Goal: Information Seeking & Learning: Find specific page/section

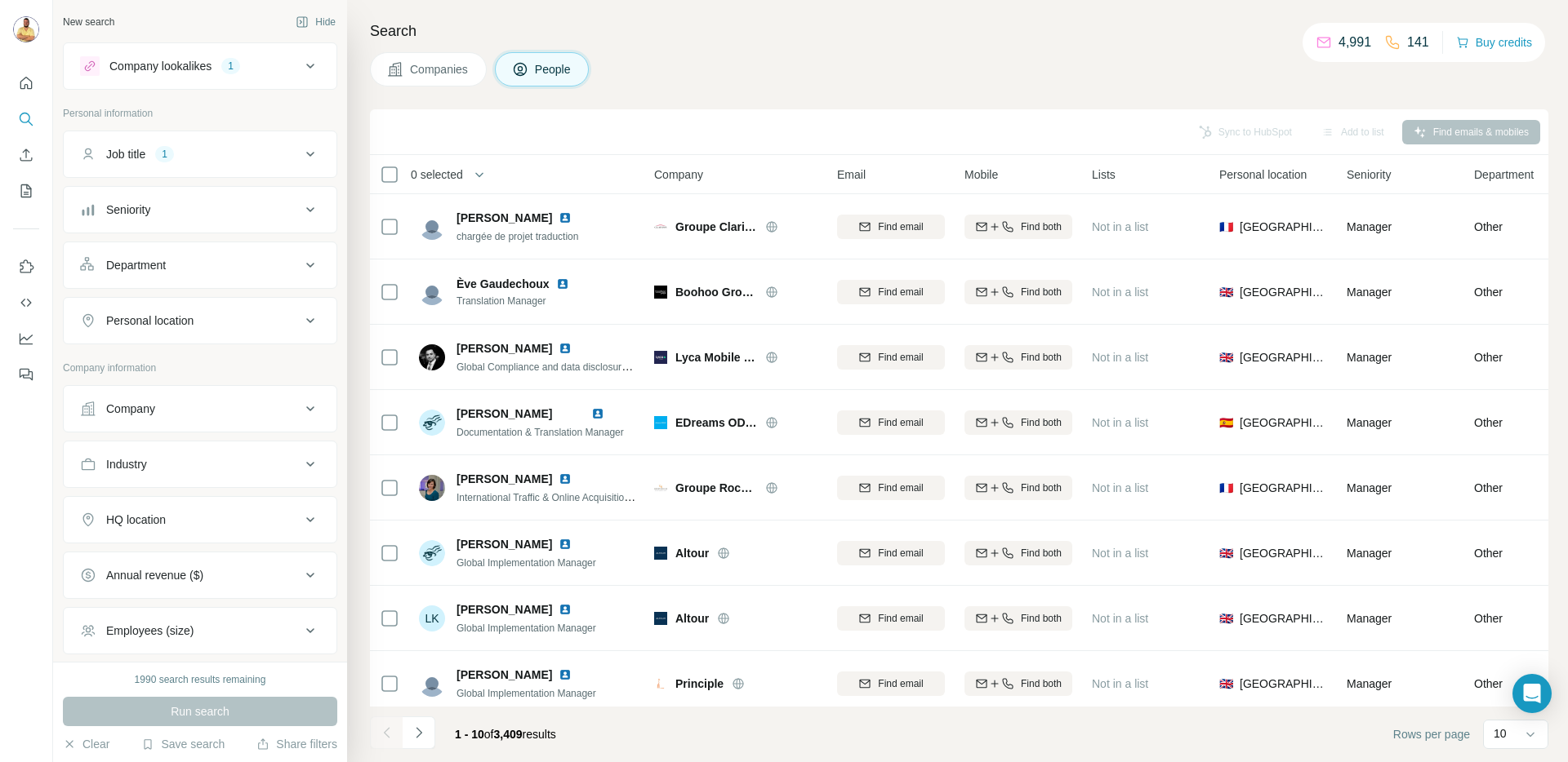
click at [192, 405] on div "Company" at bounding box center [190, 409] width 221 height 16
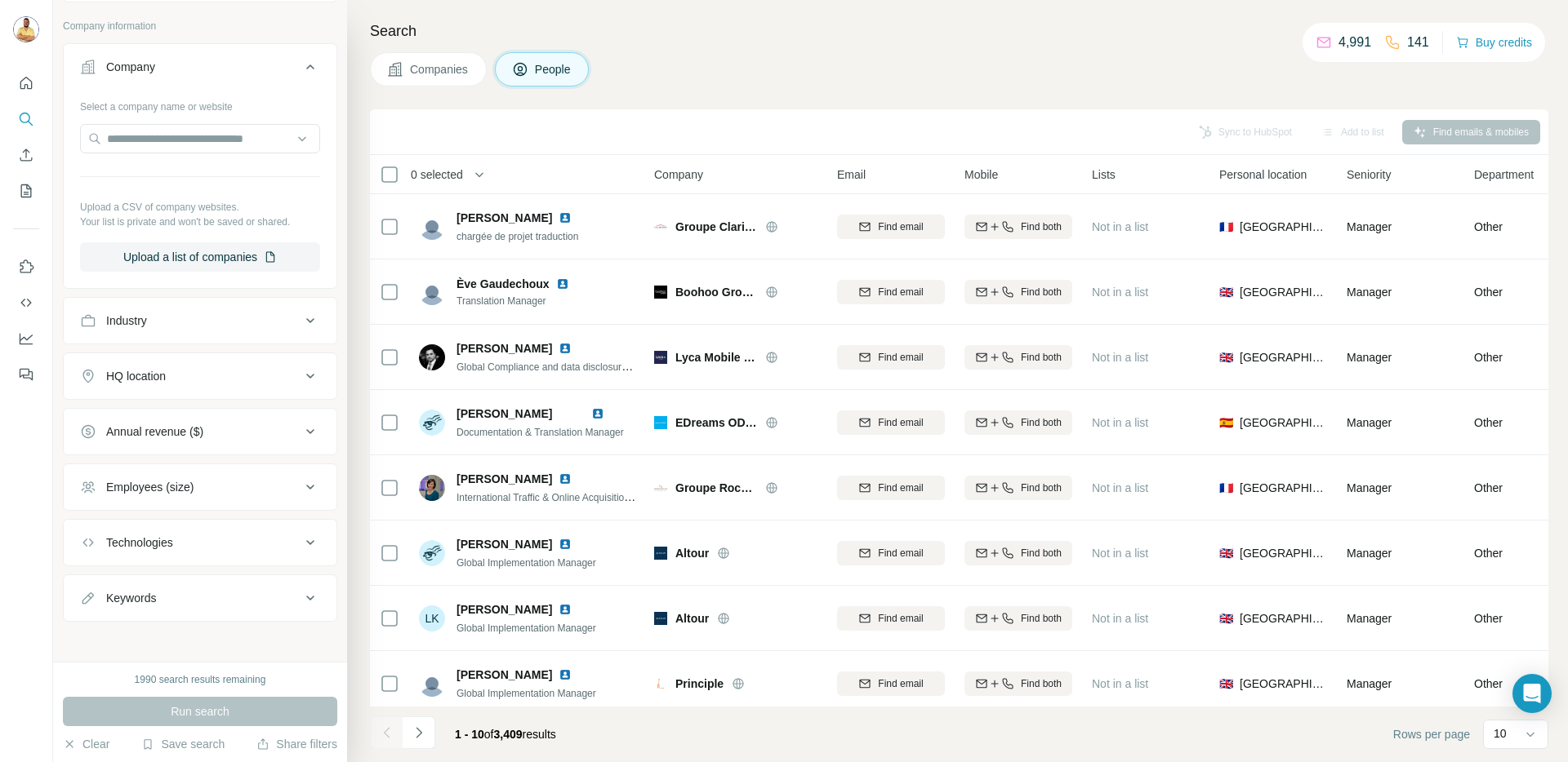
scroll to position [348, 0]
click at [179, 382] on button "HQ location" at bounding box center [201, 370] width 273 height 39
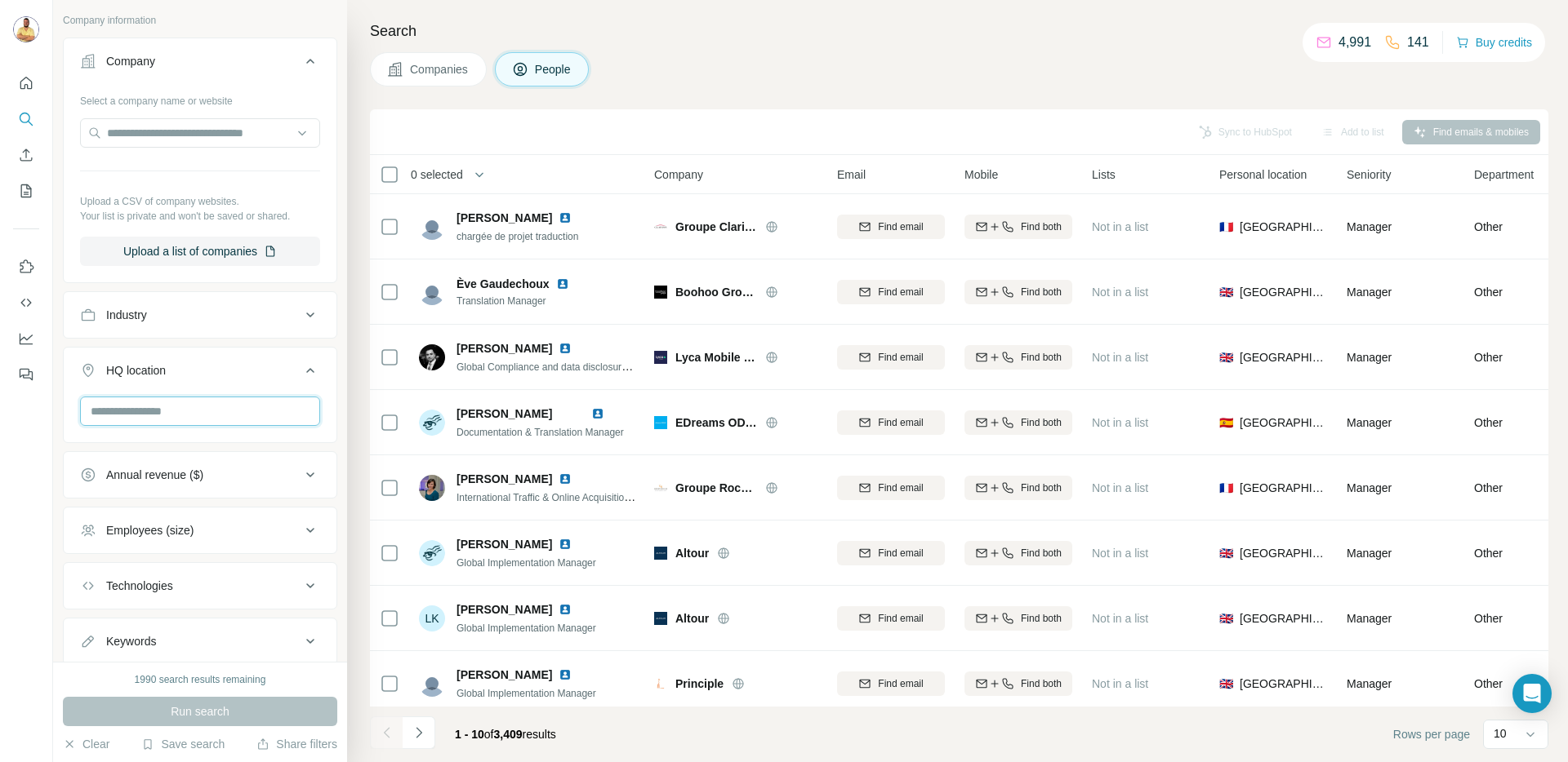
click at [178, 414] on input "text" at bounding box center [200, 411] width 240 height 29
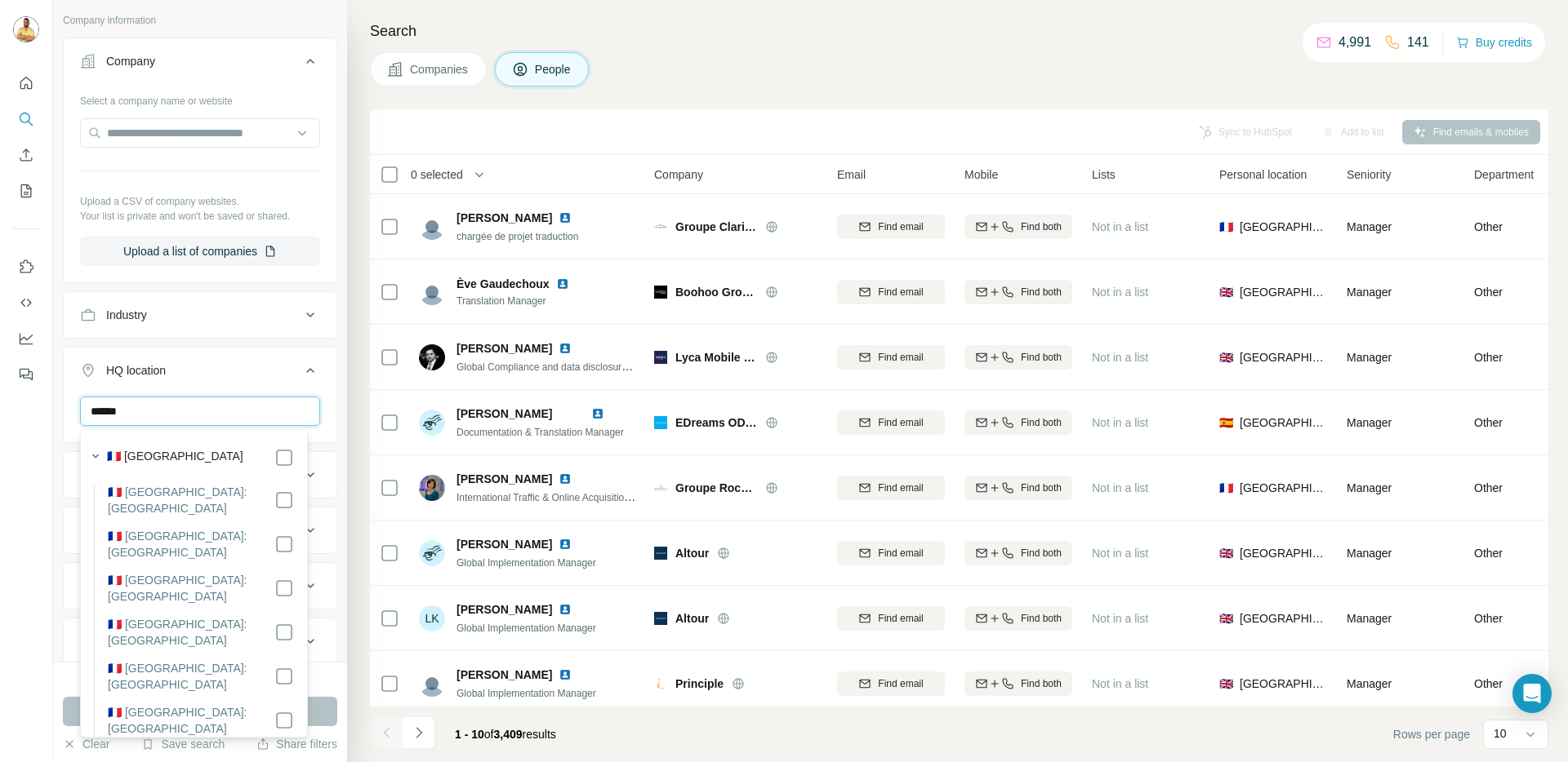
type input "******"
drag, startPoint x: 177, startPoint y: 446, endPoint x: 185, endPoint y: 454, distance: 11.3
click at [178, 446] on div "🇫🇷 [GEOGRAPHIC_DATA]" at bounding box center [189, 456] width 210 height 23
click at [282, 349] on div "HQ location 1 [GEOGRAPHIC_DATA] Clear all" at bounding box center [200, 424] width 274 height 154
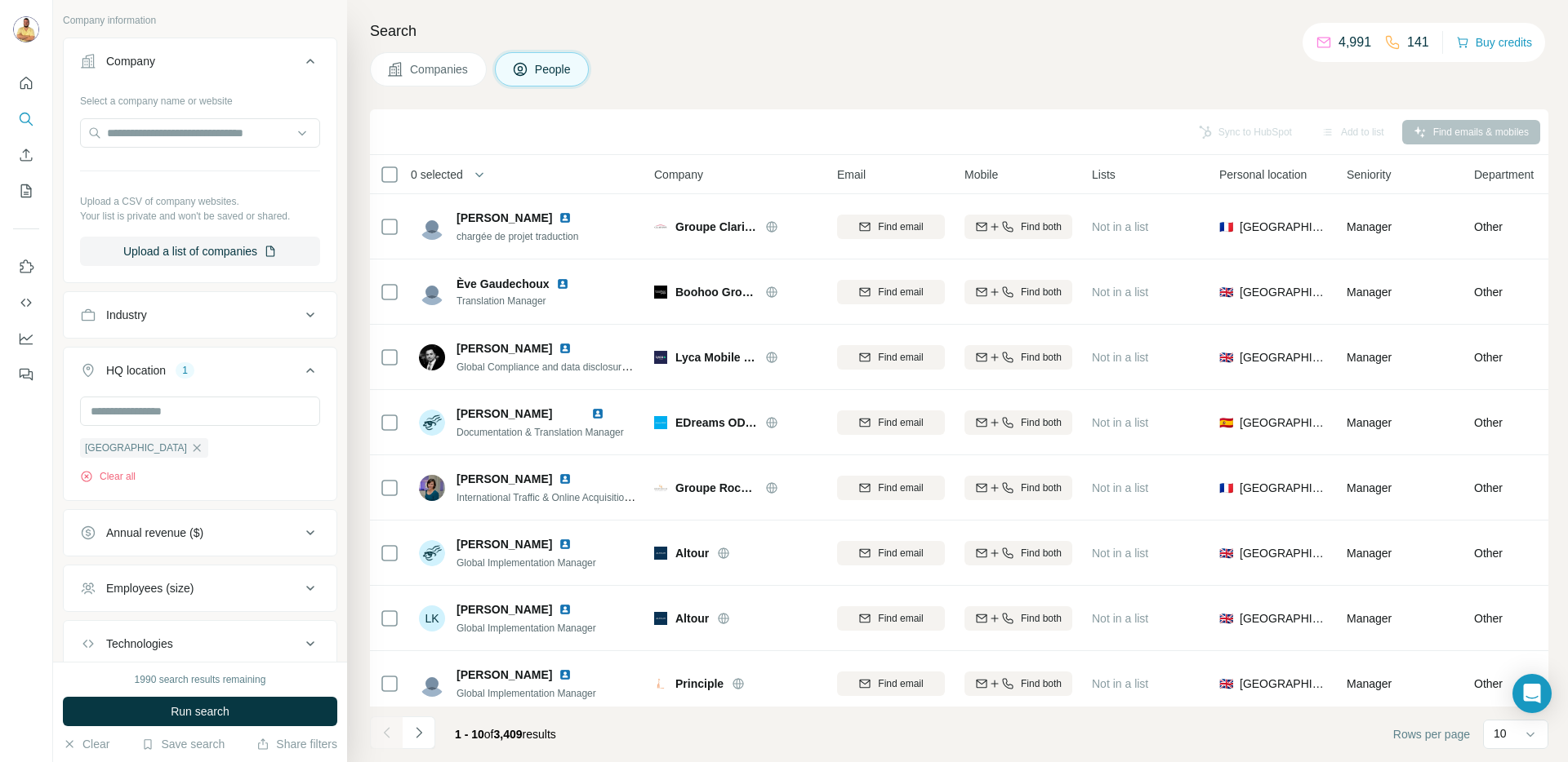
scroll to position [351, 0]
click at [104, 702] on button "Run search" at bounding box center [200, 712] width 274 height 29
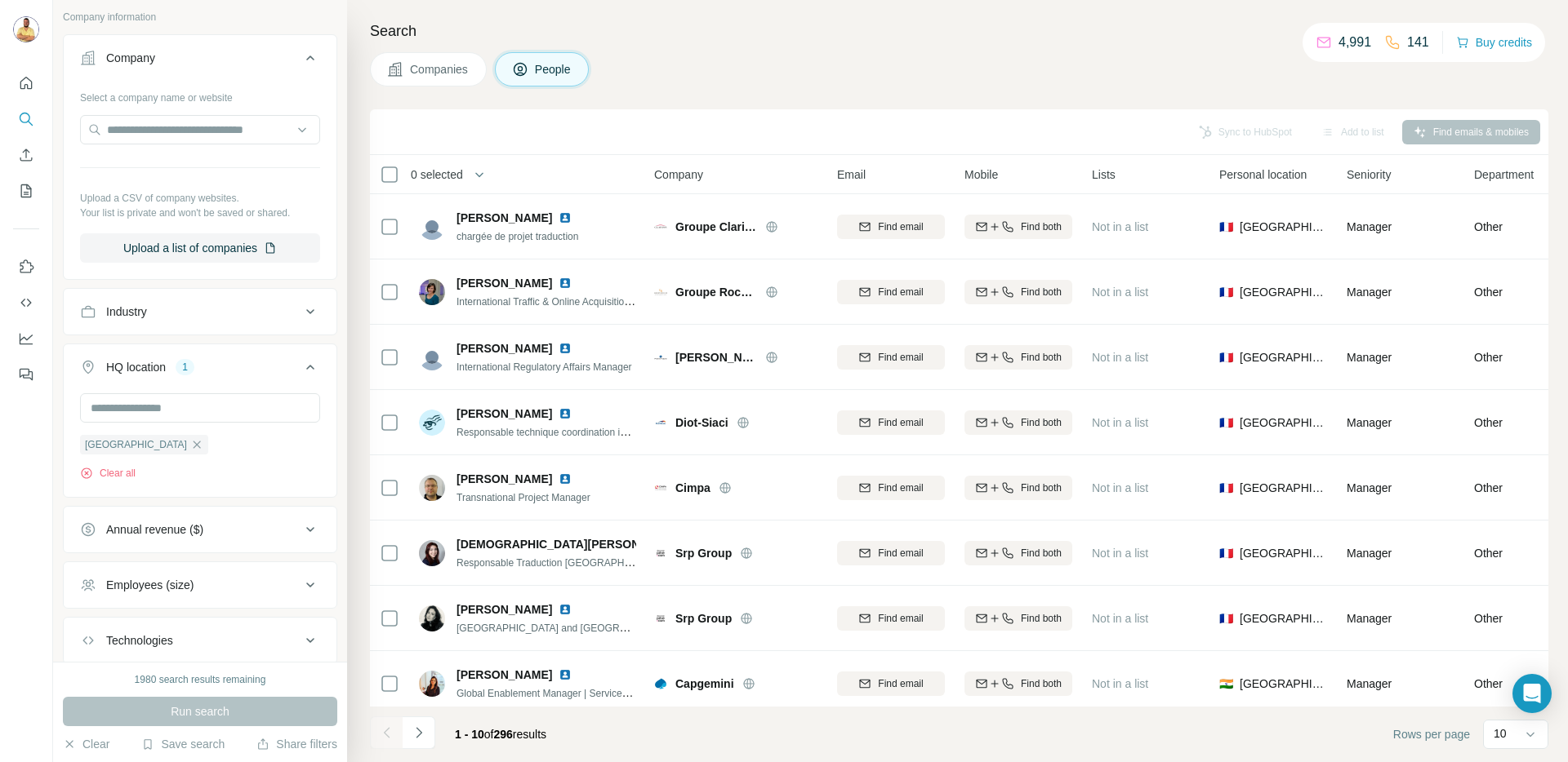
scroll to position [4, 0]
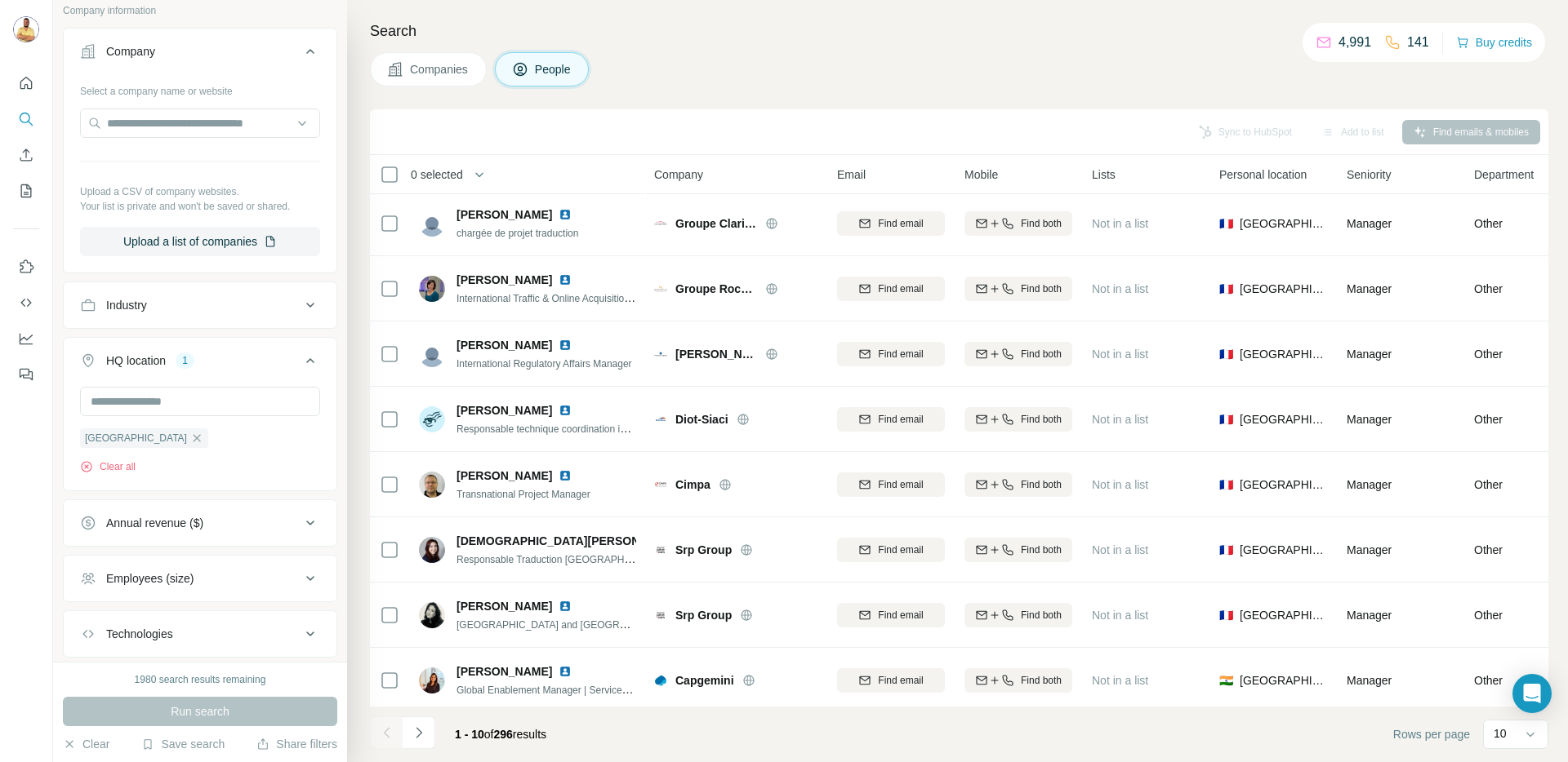
click at [201, 521] on div "Annual revenue ($)" at bounding box center [155, 523] width 97 height 16
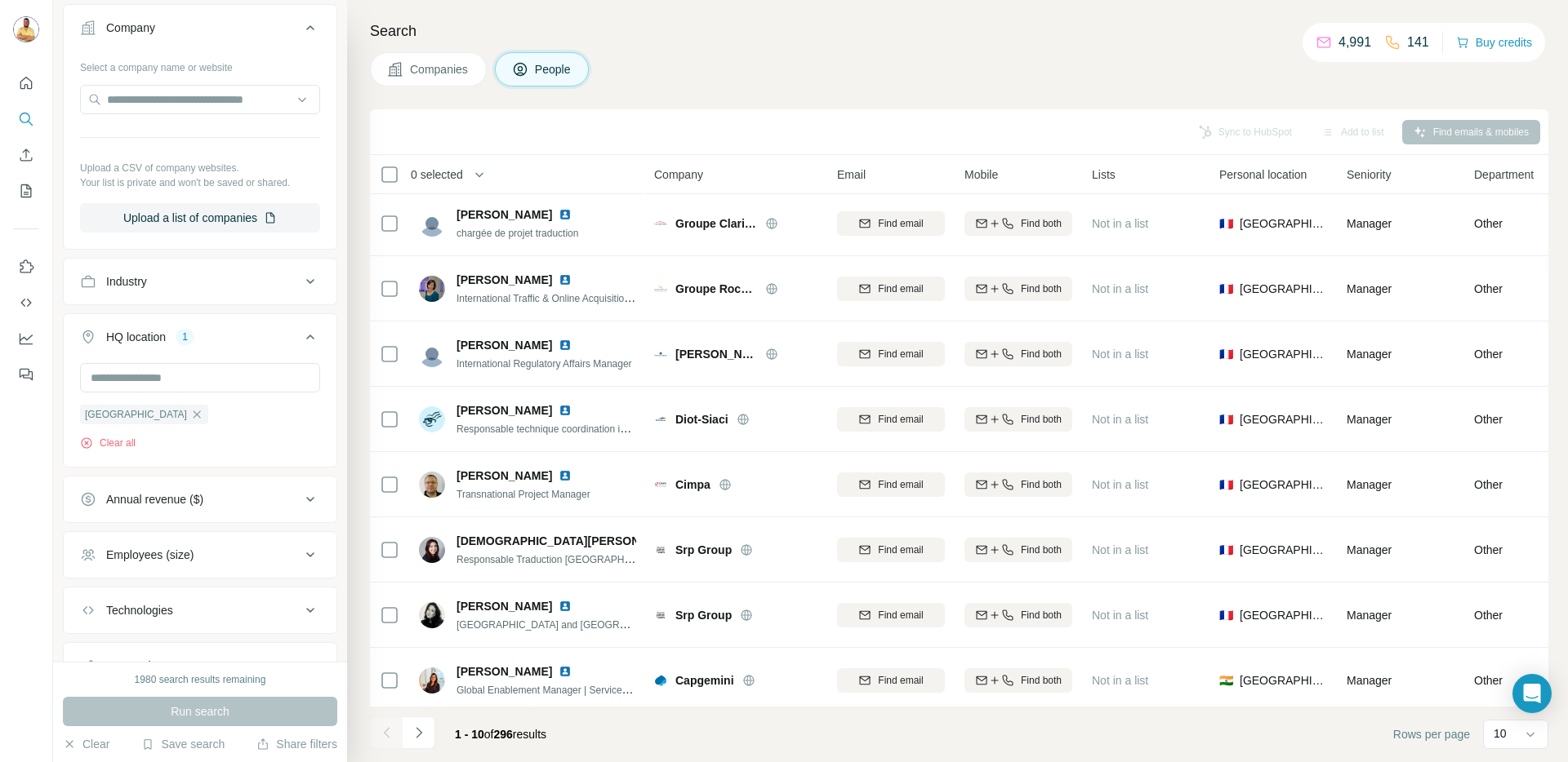
click at [207, 504] on div "Annual revenue ($)" at bounding box center [190, 499] width 221 height 16
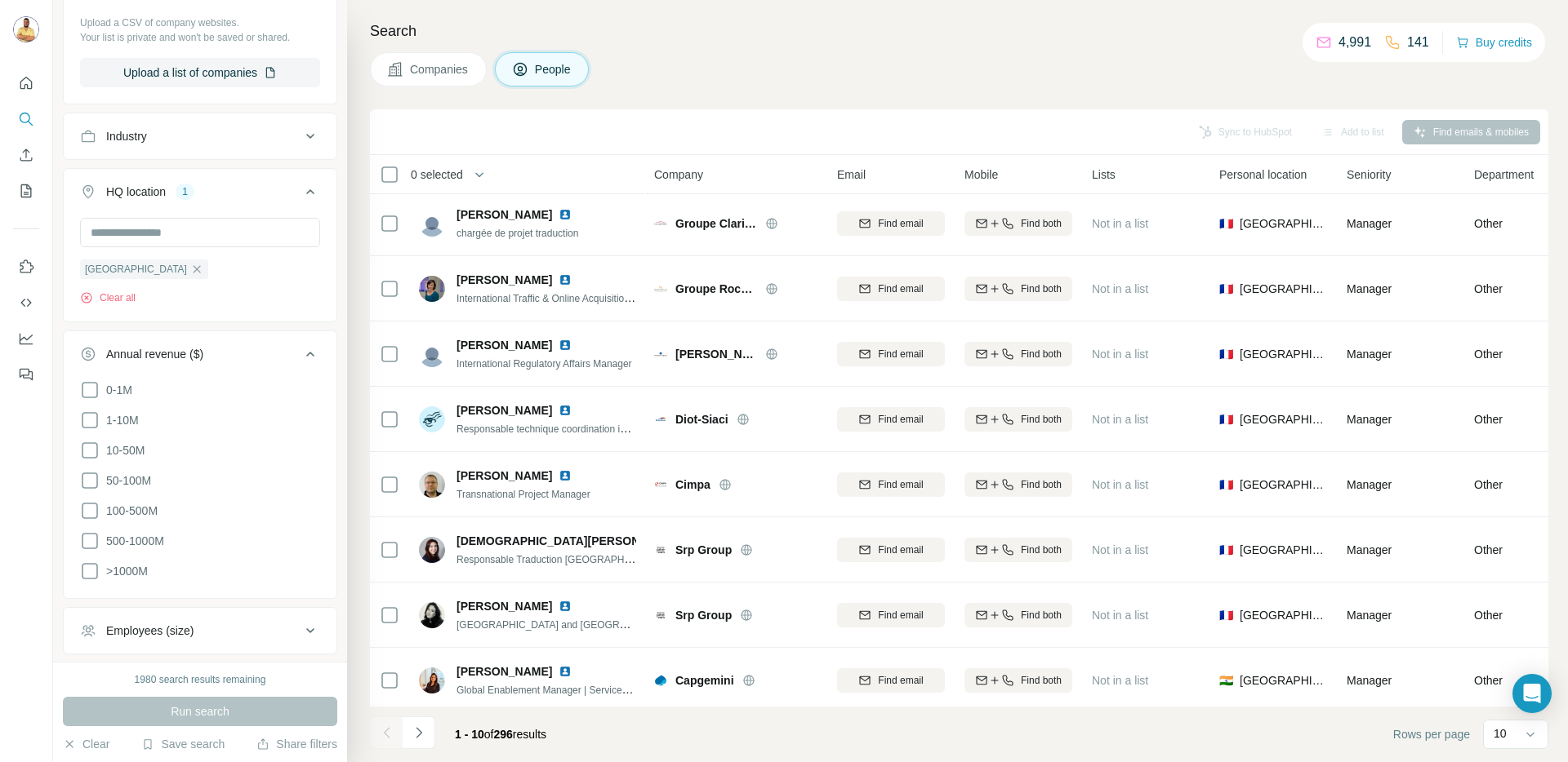
scroll to position [604, 0]
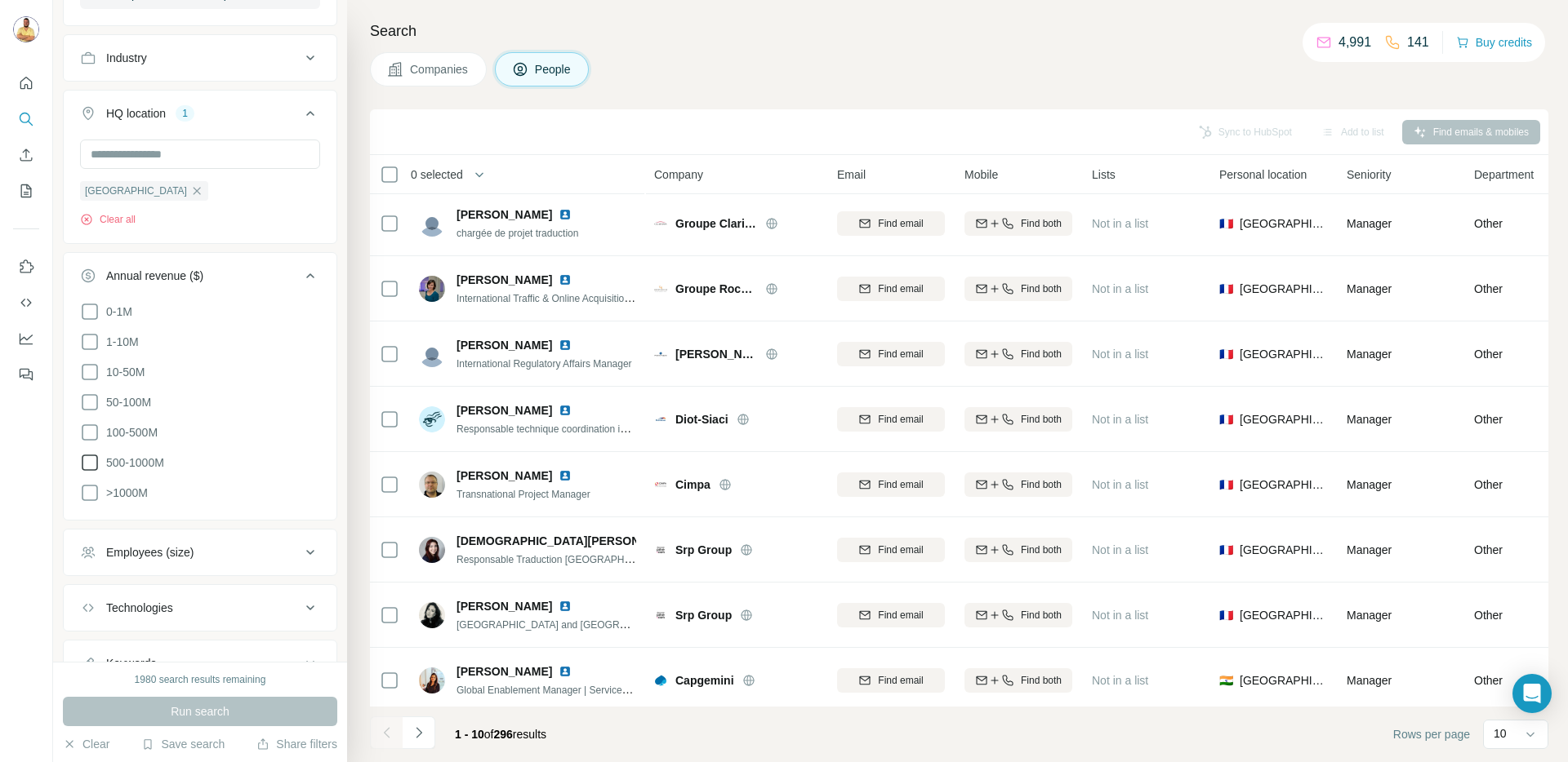
drag, startPoint x: 97, startPoint y: 484, endPoint x: 86, endPoint y: 453, distance: 32.9
click at [97, 484] on icon at bounding box center [89, 493] width 19 height 19
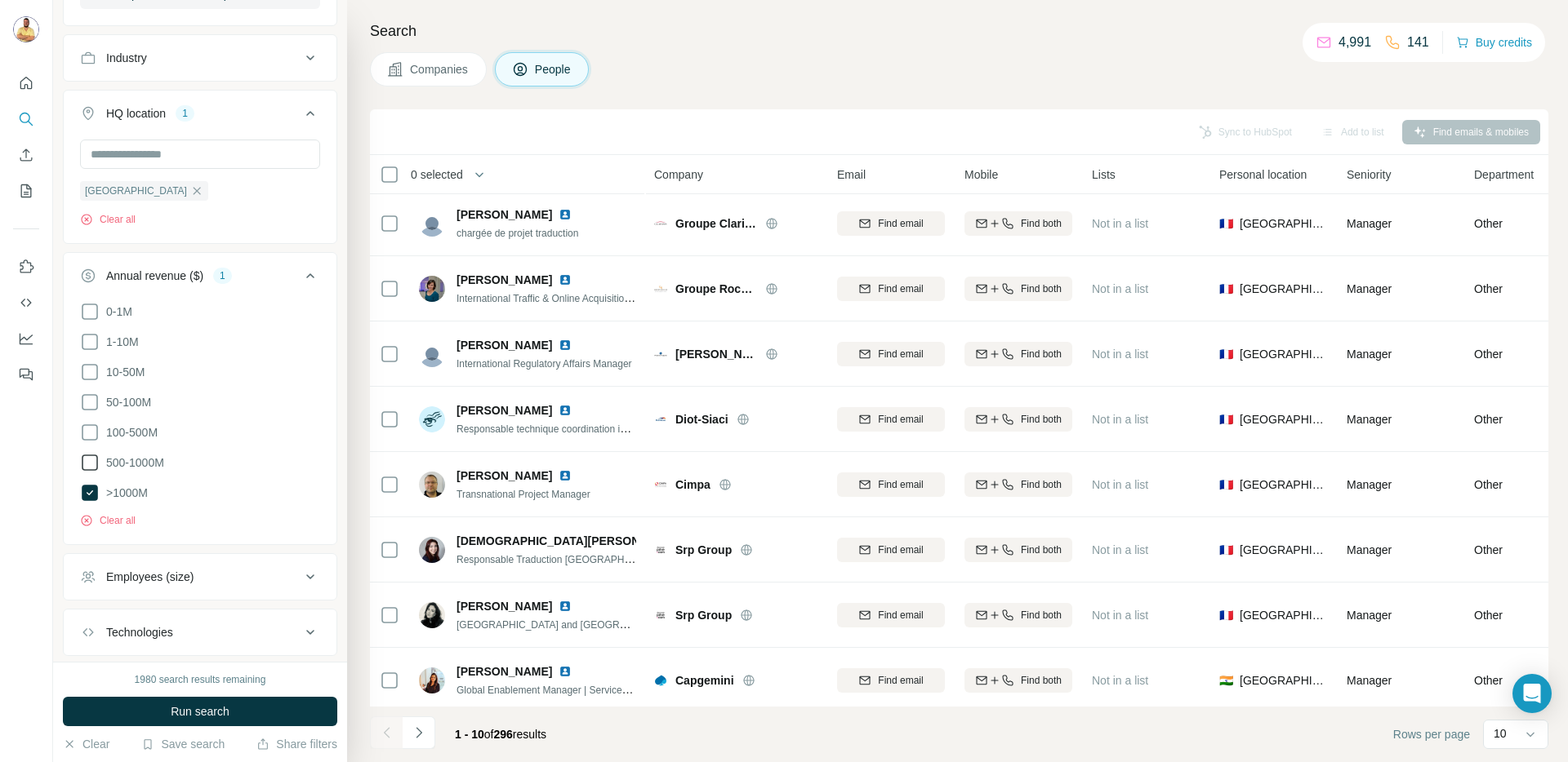
click at [86, 453] on icon at bounding box center [89, 463] width 19 height 19
drag, startPoint x: 87, startPoint y: 426, endPoint x: 93, endPoint y: 414, distance: 13.4
click at [87, 426] on icon at bounding box center [89, 432] width 19 height 19
click at [93, 401] on icon at bounding box center [89, 402] width 19 height 19
click at [93, 366] on icon at bounding box center [89, 372] width 19 height 19
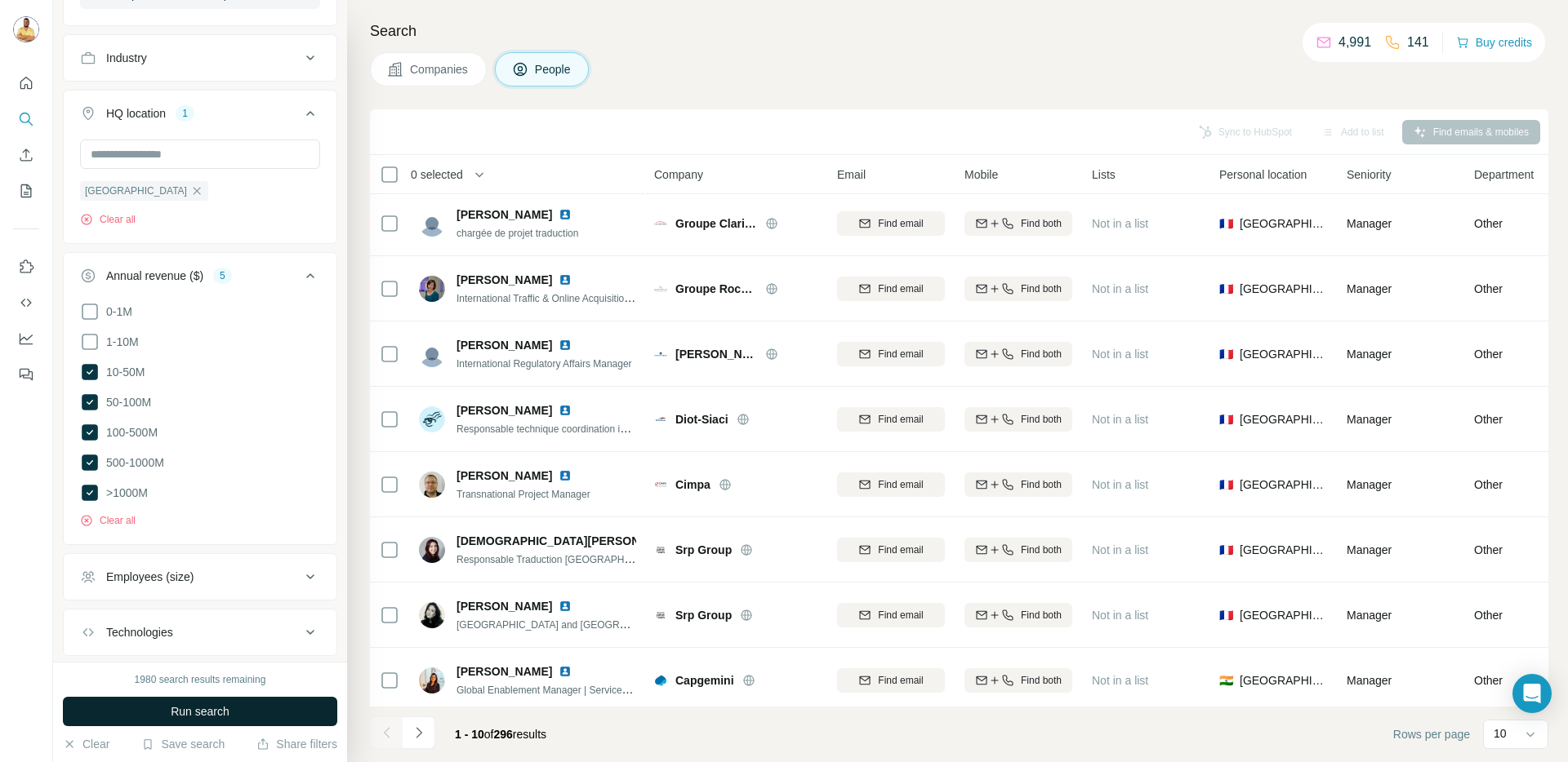
click at [197, 710] on span "Run search" at bounding box center [200, 712] width 59 height 16
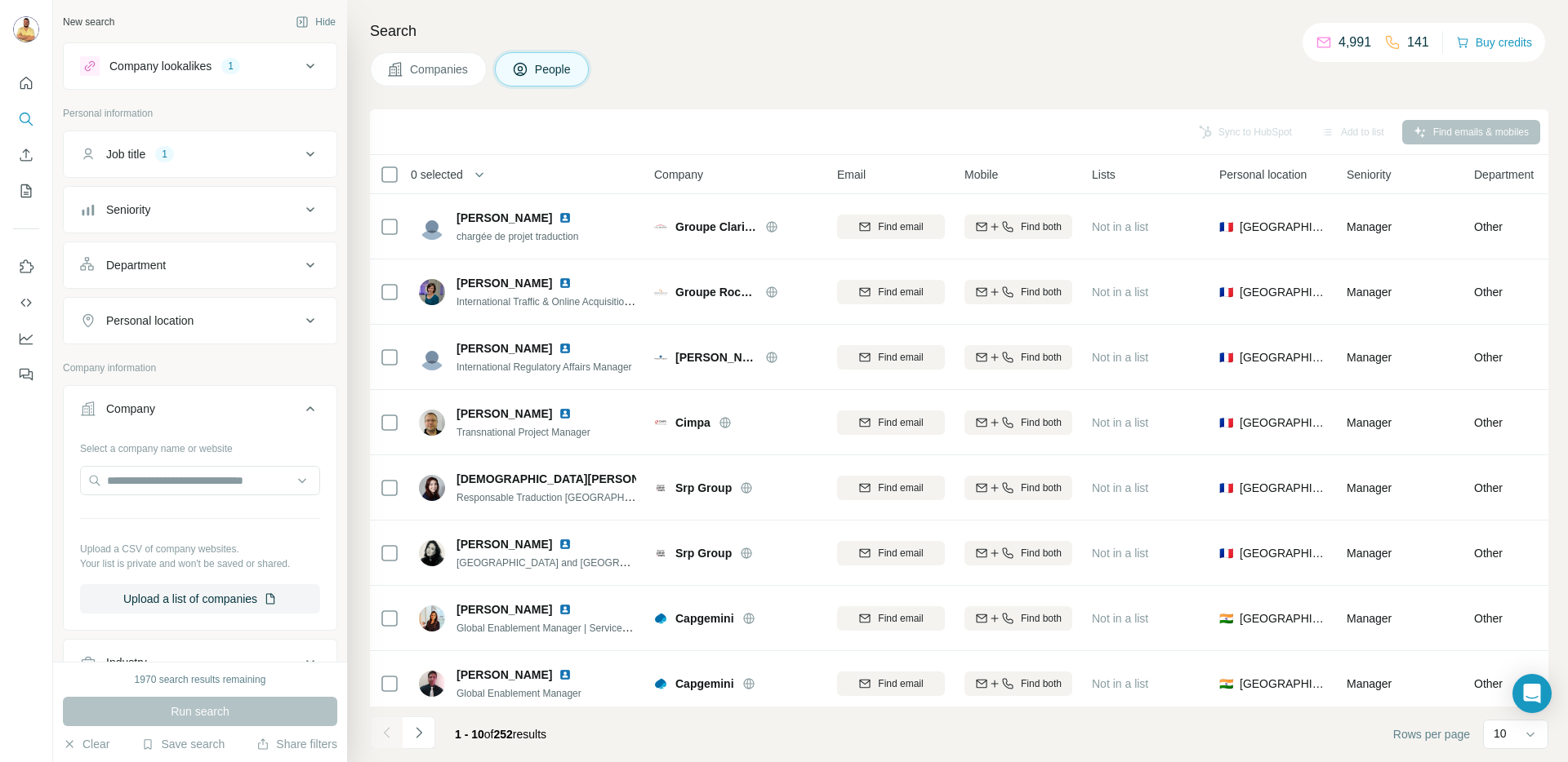
click at [199, 76] on button "Company lookalikes 1" at bounding box center [201, 66] width 273 height 39
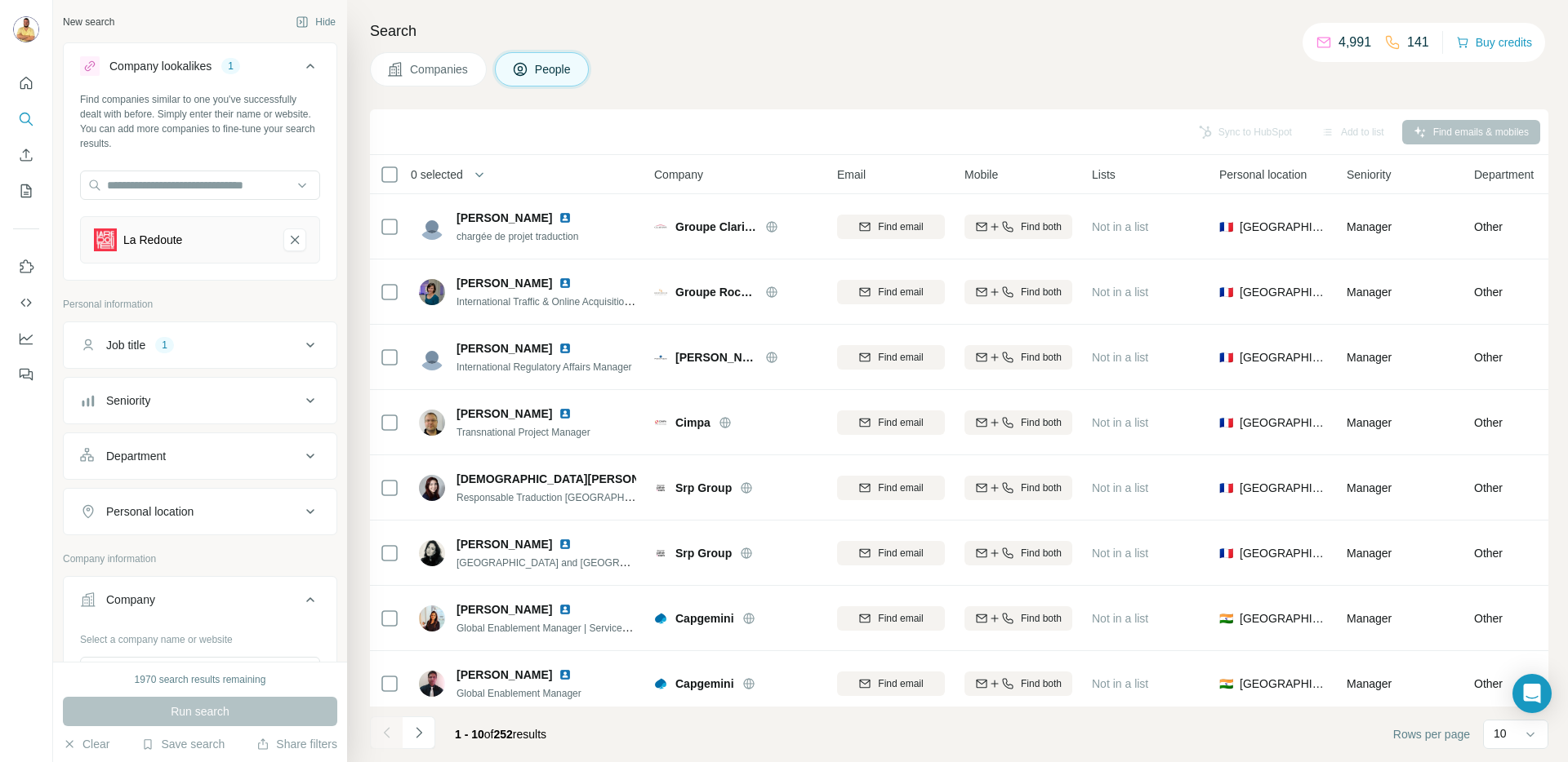
click at [199, 76] on button "Company lookalikes 1" at bounding box center [201, 70] width 273 height 46
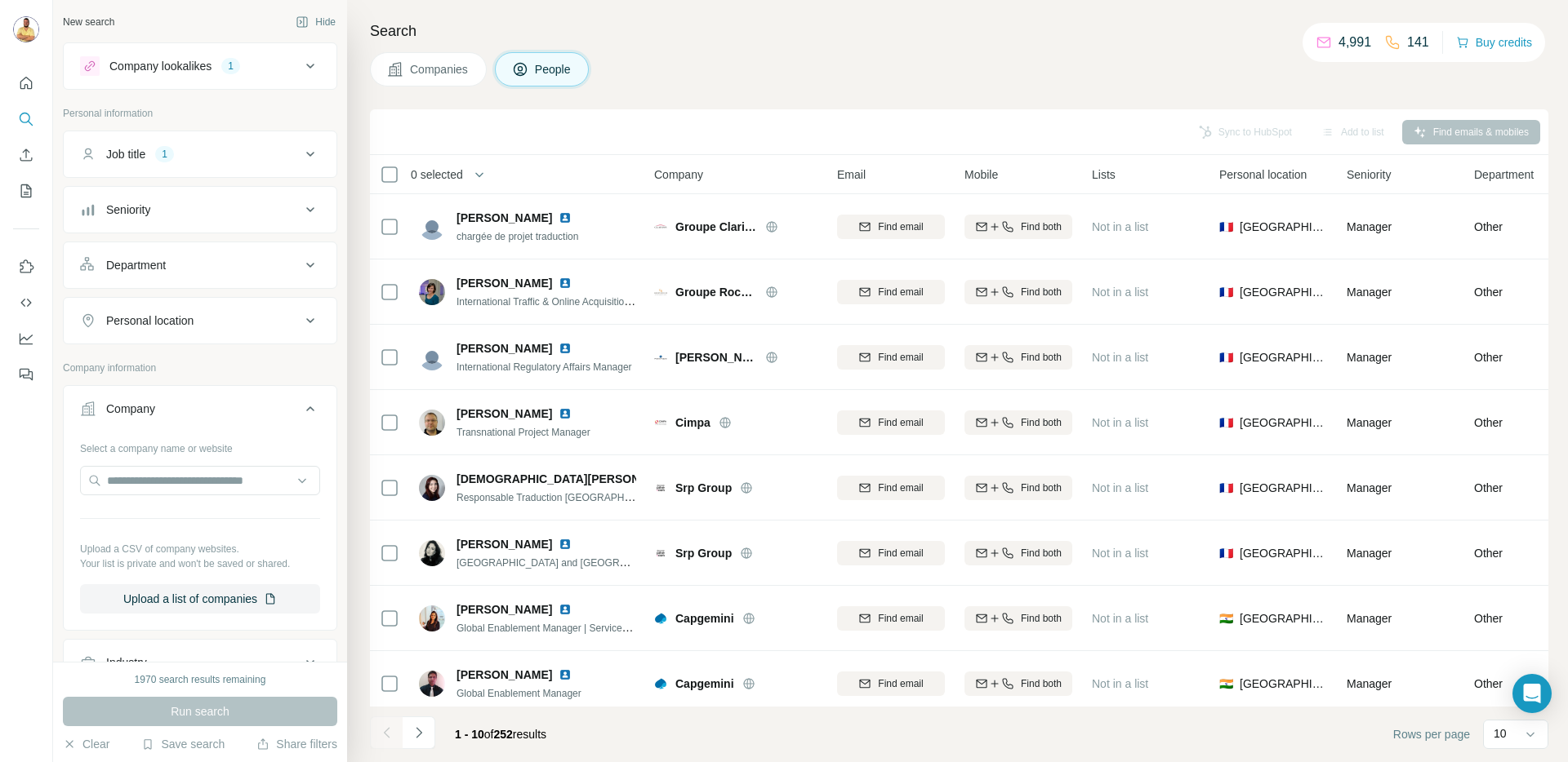
click at [190, 169] on button "Job title 1" at bounding box center [201, 154] width 273 height 39
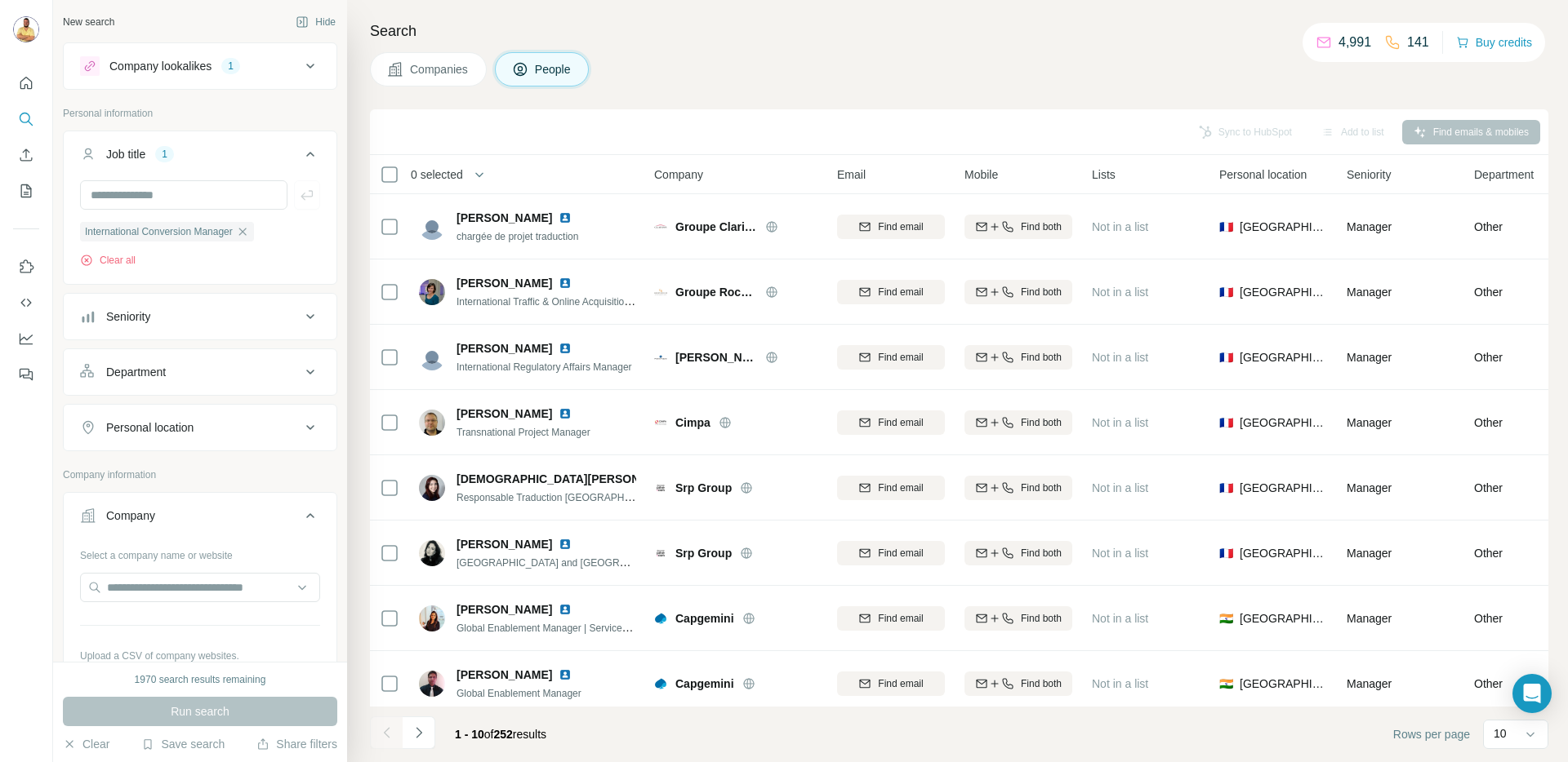
click at [903, 118] on div "Sync to HubSpot Add to list Find emails & mobiles" at bounding box center [959, 131] width 1162 height 28
